Goal: Information Seeking & Learning: Understand process/instructions

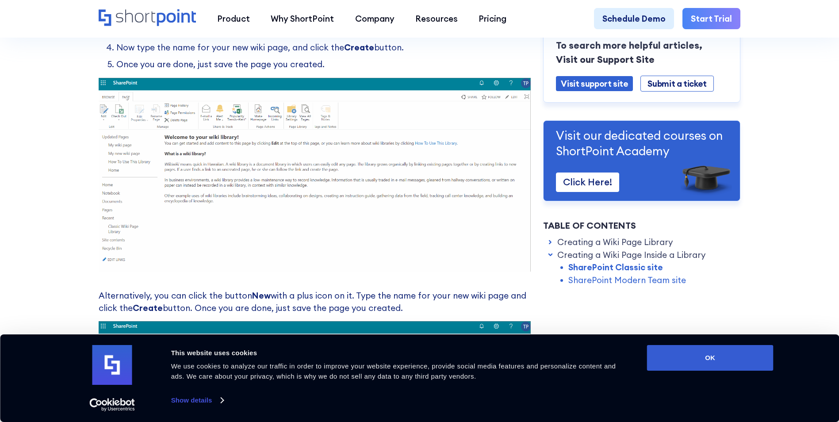
scroll to position [1106, 0]
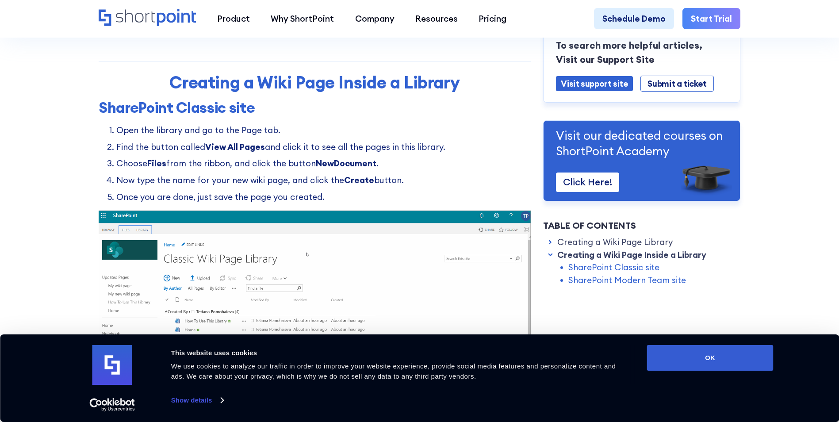
click at [173, 272] on img at bounding box center [315, 308] width 432 height 194
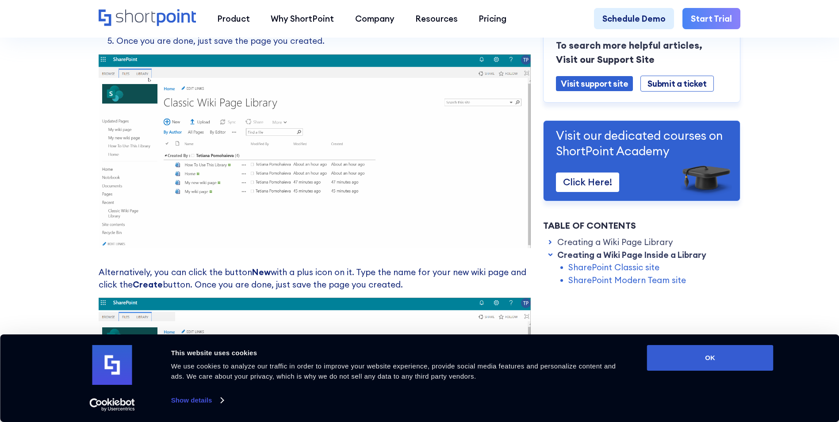
scroll to position [1283, 0]
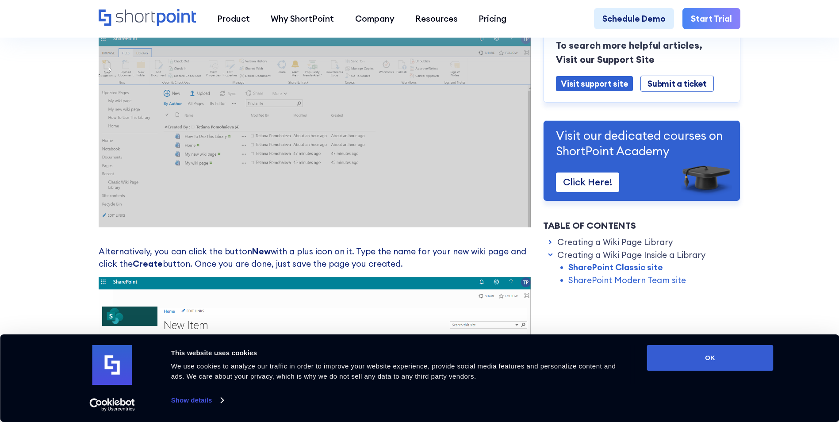
click at [486, 180] on img at bounding box center [315, 131] width 432 height 194
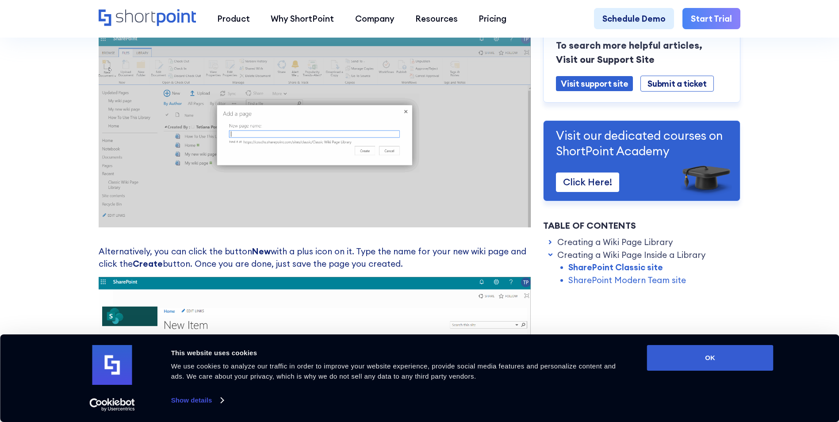
click at [308, 253] on p "Alternatively, you can click the button New with a plus icon on it. Type the na…" at bounding box center [315, 257] width 432 height 25
click at [112, 223] on img at bounding box center [315, 131] width 432 height 194
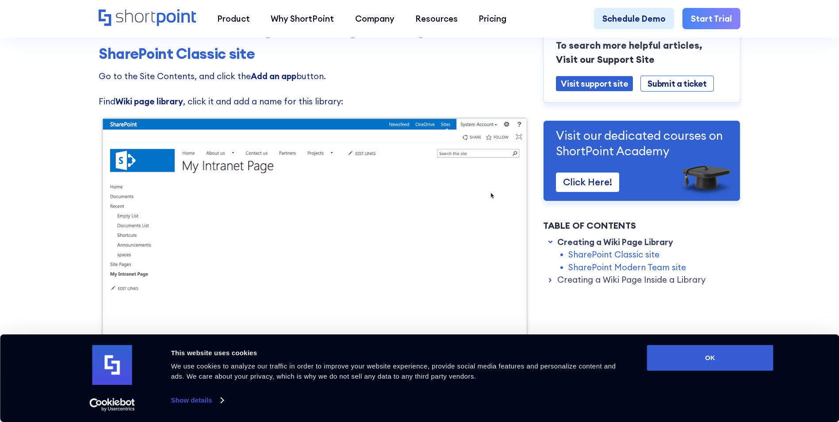
scroll to position [221, 0]
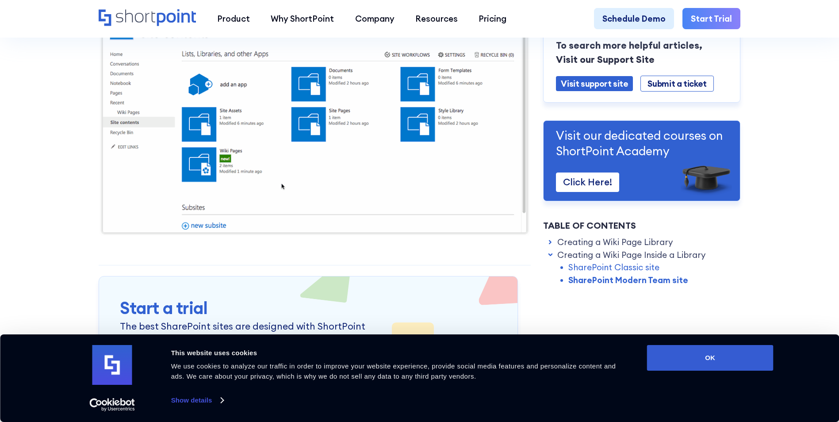
scroll to position [1902, 0]
